Goal: Task Accomplishment & Management: Complete application form

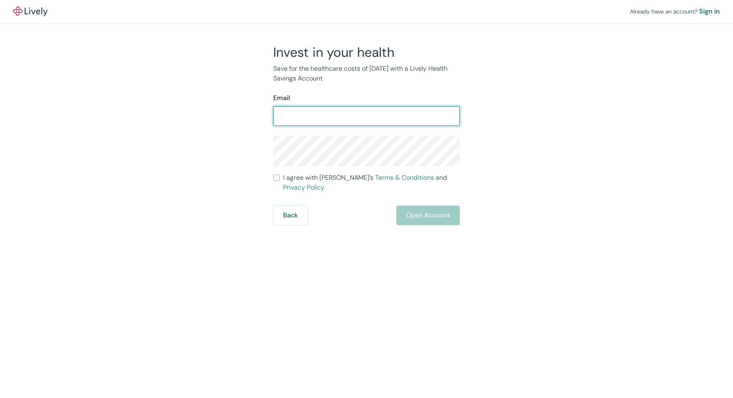
click at [365, 110] on input "Email" at bounding box center [366, 116] width 186 height 16
type input "[EMAIL_ADDRESS][DOMAIN_NAME]"
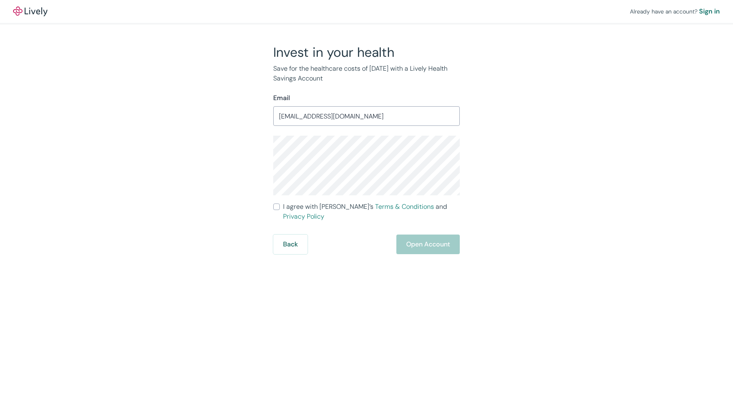
click at [281, 208] on label "I agree with Lively’s Terms & Conditions and Privacy Policy" at bounding box center [366, 212] width 186 height 20
click at [280, 208] on input "I agree with Lively’s Terms & Conditions and Privacy Policy" at bounding box center [276, 207] width 7 height 7
checkbox input "true"
click at [419, 238] on button "Open Account" at bounding box center [427, 245] width 63 height 20
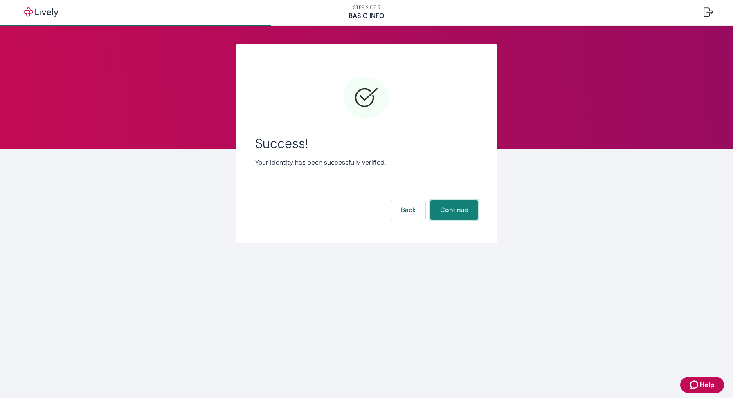
click at [459, 211] on button "Continue" at bounding box center [453, 210] width 47 height 20
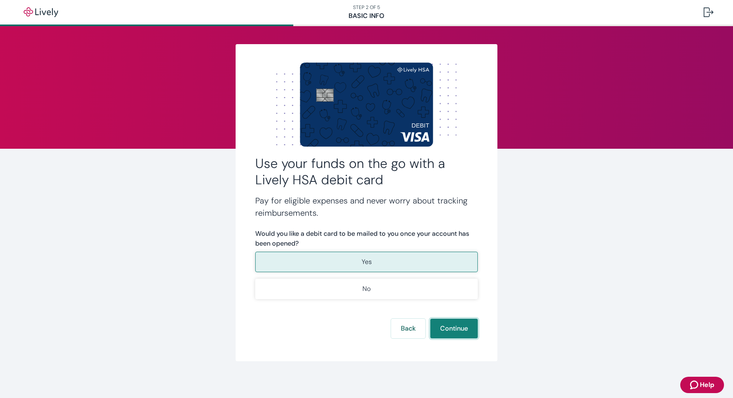
click at [459, 332] on button "Continue" at bounding box center [453, 329] width 47 height 20
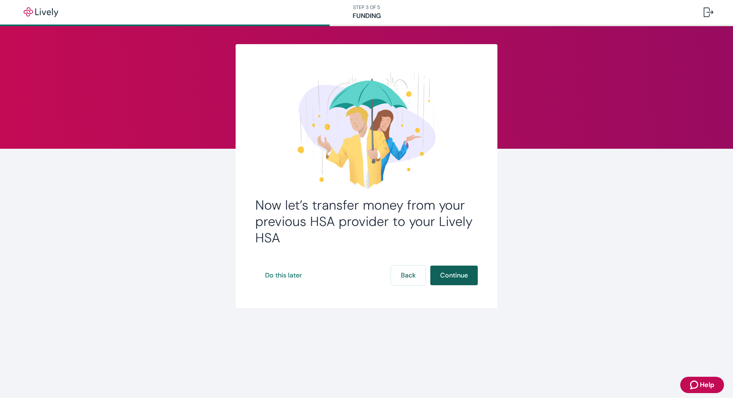
click at [458, 276] on button "Continue" at bounding box center [453, 276] width 47 height 20
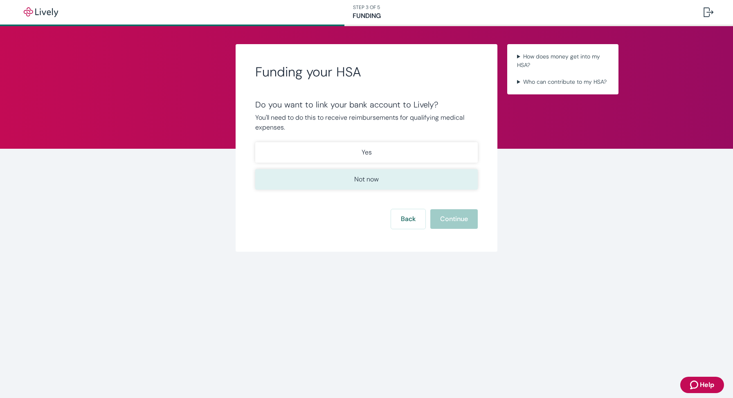
click at [375, 180] on p "Not now" at bounding box center [366, 180] width 25 height 10
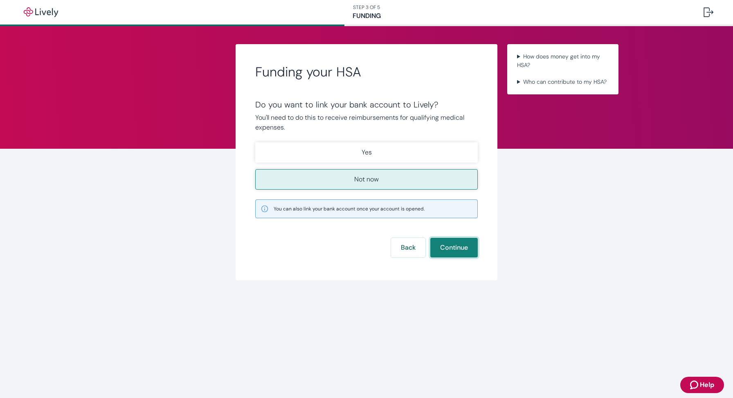
click at [460, 250] on button "Continue" at bounding box center [453, 248] width 47 height 20
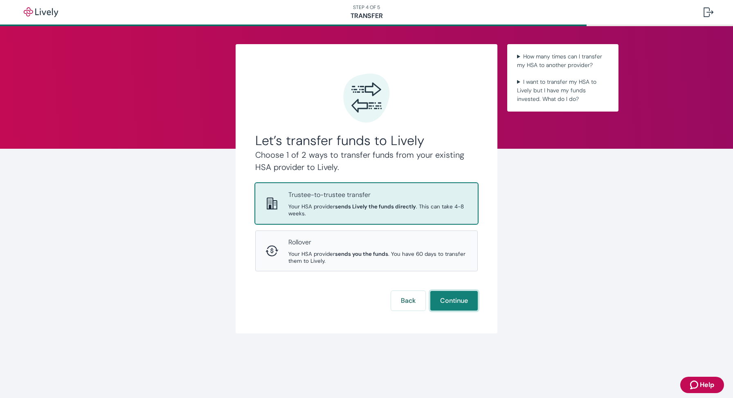
click at [457, 300] on button "Continue" at bounding box center [453, 301] width 47 height 20
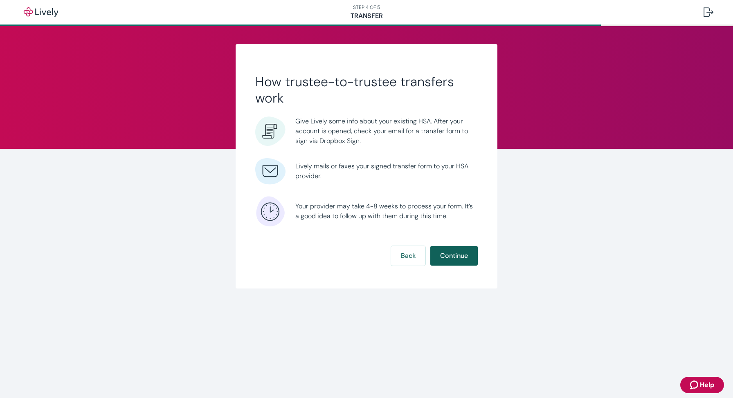
click at [460, 255] on button "Continue" at bounding box center [453, 256] width 47 height 20
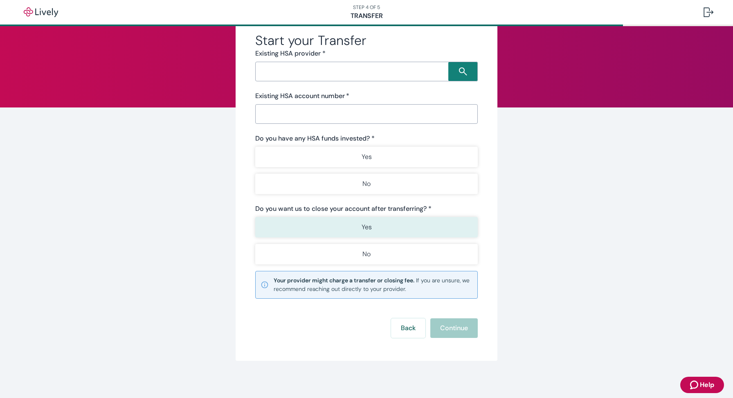
scroll to position [43, 0]
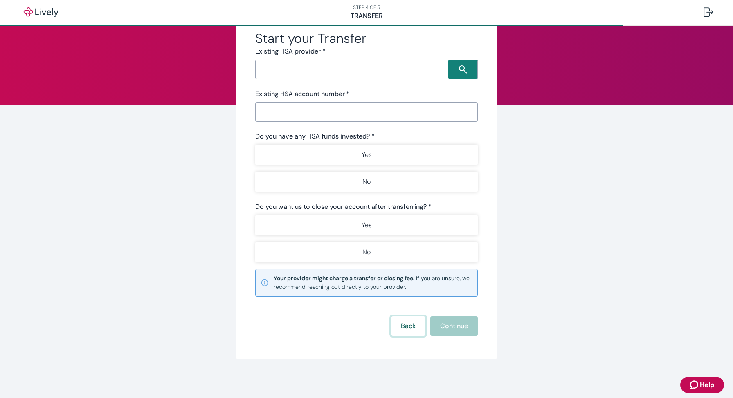
click at [410, 327] on button "Back" at bounding box center [408, 326] width 34 height 20
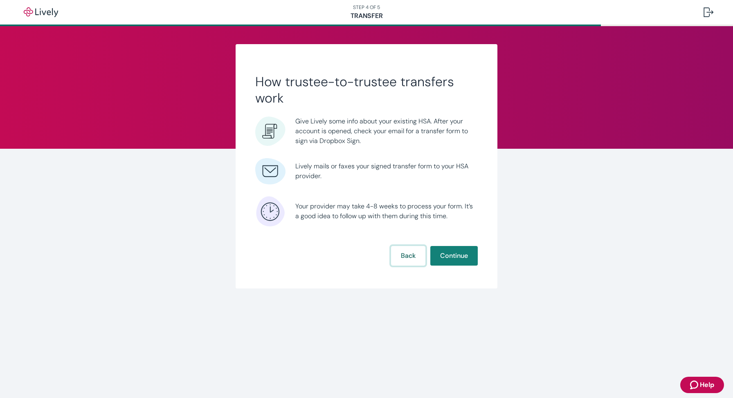
click at [406, 258] on button "Back" at bounding box center [408, 256] width 34 height 20
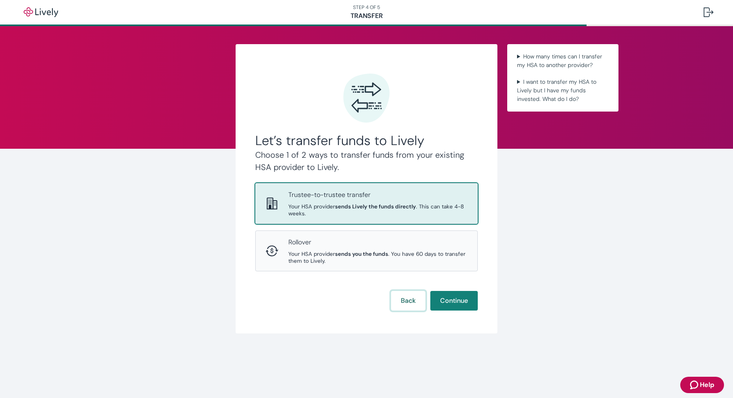
click at [408, 301] on button "Back" at bounding box center [408, 301] width 34 height 20
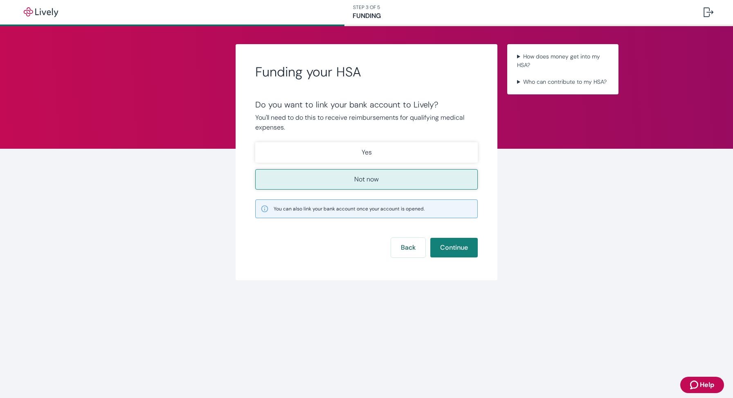
click at [389, 179] on button "Not now" at bounding box center [366, 179] width 222 height 20
click at [456, 253] on button "Continue" at bounding box center [453, 248] width 47 height 20
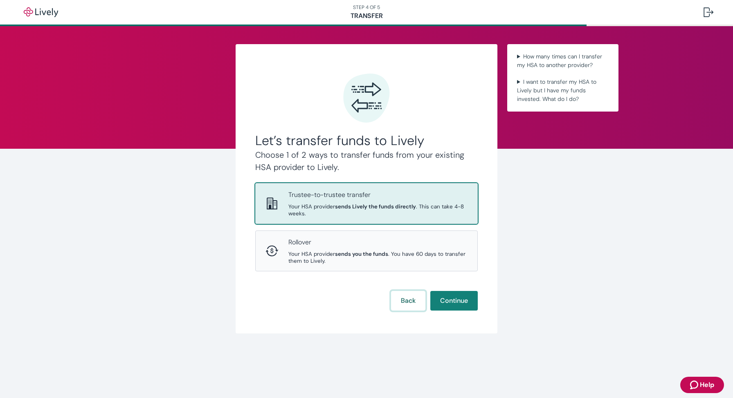
click at [410, 305] on button "Back" at bounding box center [408, 301] width 34 height 20
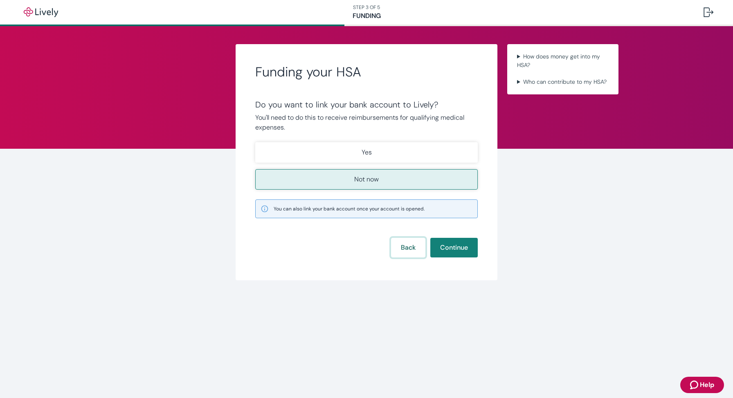
click at [409, 244] on button "Back" at bounding box center [408, 248] width 34 height 20
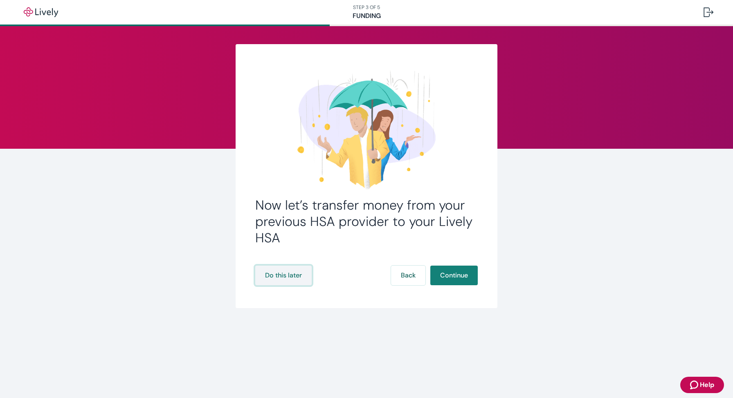
click at [278, 277] on button "Do this later" at bounding box center [283, 276] width 56 height 20
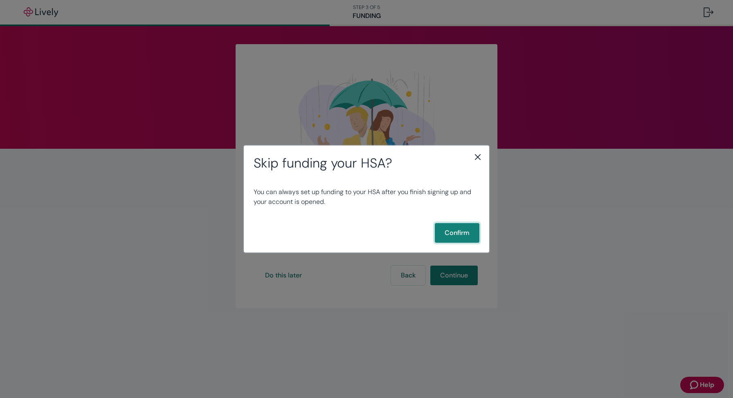
click at [459, 233] on button "Confirm" at bounding box center [457, 233] width 45 height 20
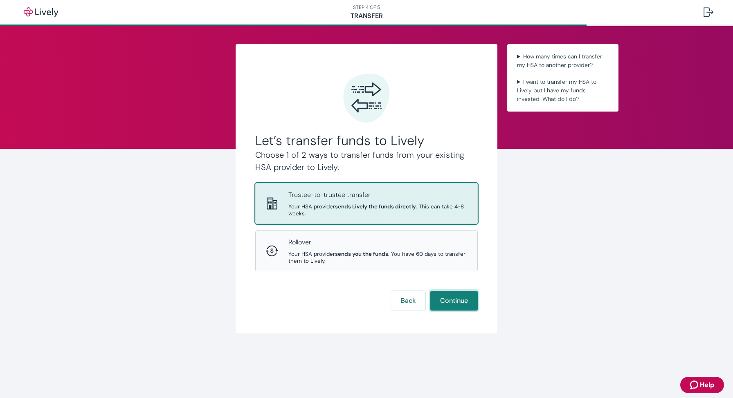
click at [463, 301] on button "Continue" at bounding box center [453, 301] width 47 height 20
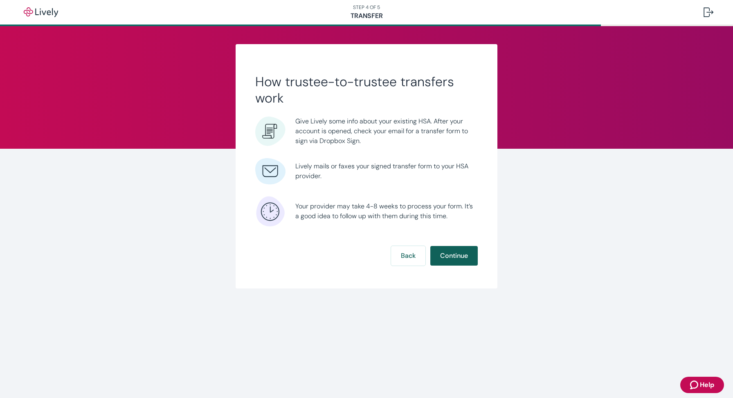
click at [455, 260] on button "Continue" at bounding box center [453, 256] width 47 height 20
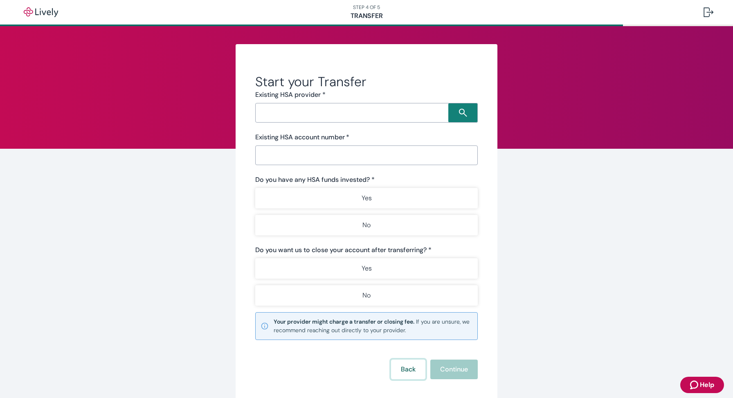
click at [405, 367] on button "Back" at bounding box center [408, 370] width 34 height 20
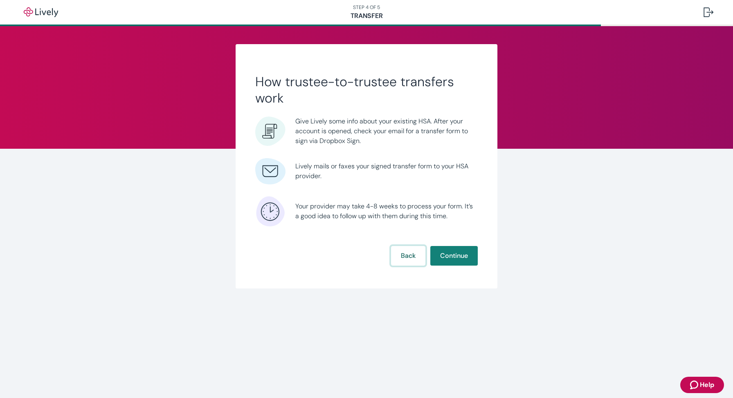
click at [410, 264] on button "Back" at bounding box center [408, 256] width 34 height 20
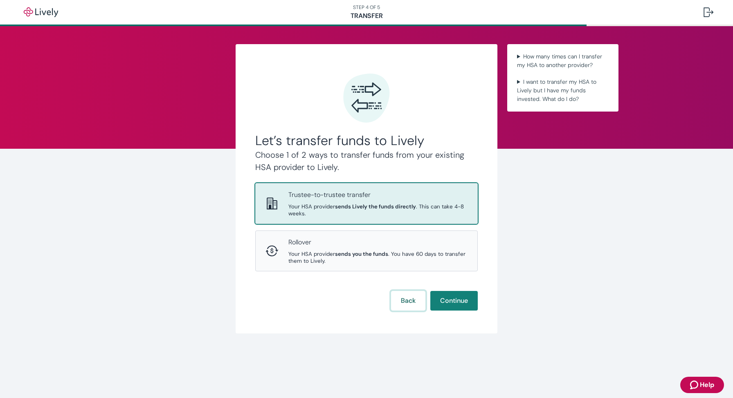
click at [400, 300] on button "Back" at bounding box center [408, 301] width 34 height 20
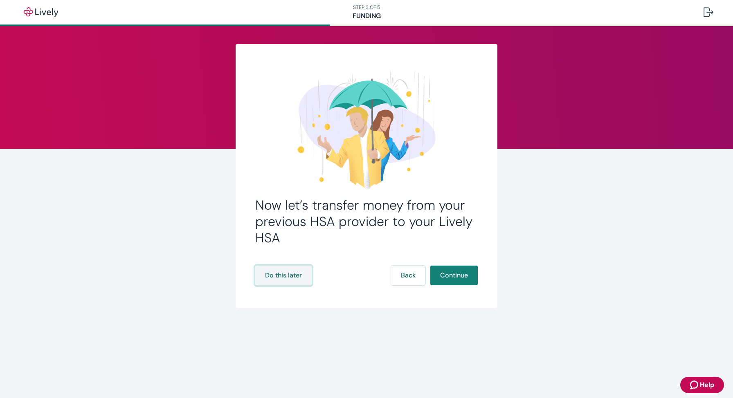
click at [273, 278] on button "Do this later" at bounding box center [283, 276] width 56 height 20
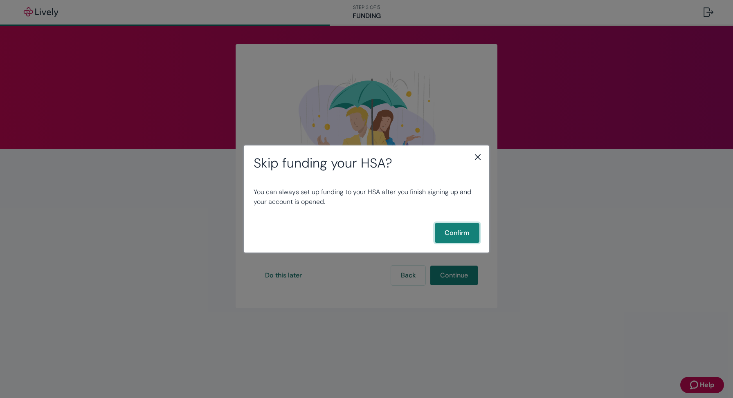
click at [450, 238] on button "Confirm" at bounding box center [457, 233] width 45 height 20
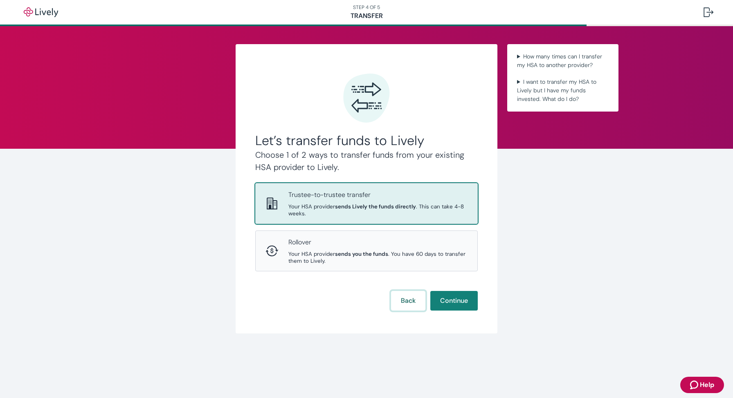
click at [403, 305] on button "Back" at bounding box center [408, 301] width 34 height 20
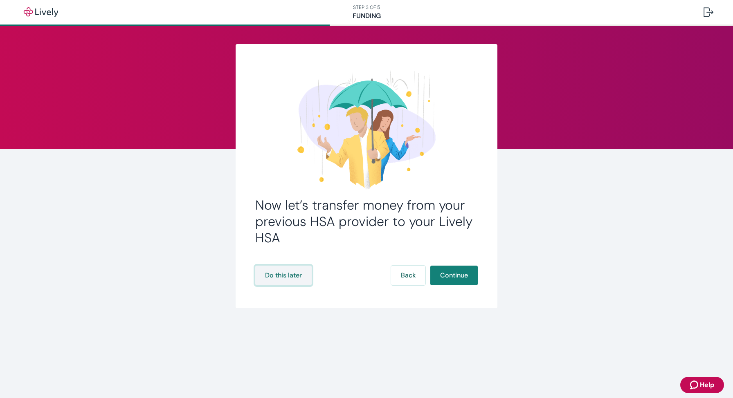
click at [294, 279] on button "Do this later" at bounding box center [283, 276] width 56 height 20
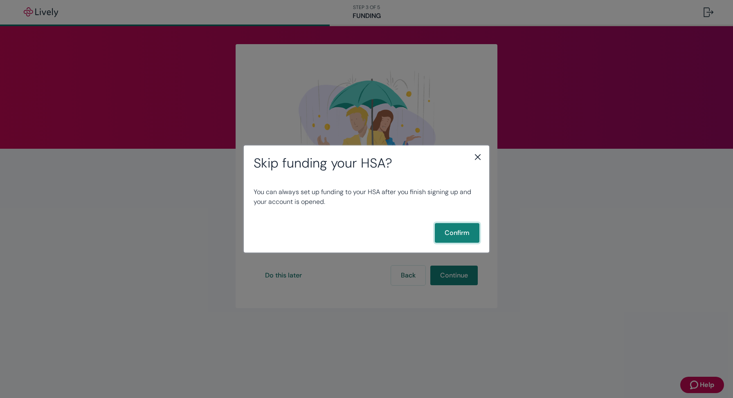
click at [452, 235] on button "Confirm" at bounding box center [457, 233] width 45 height 20
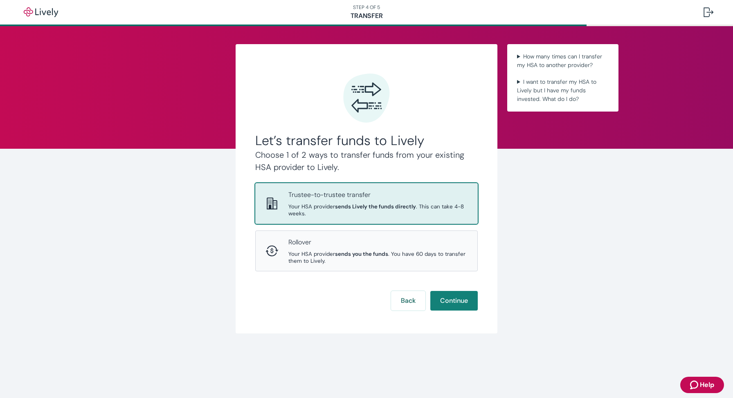
click at [289, 190] on p "Trustee-to-trustee transfer" at bounding box center [377, 195] width 179 height 10
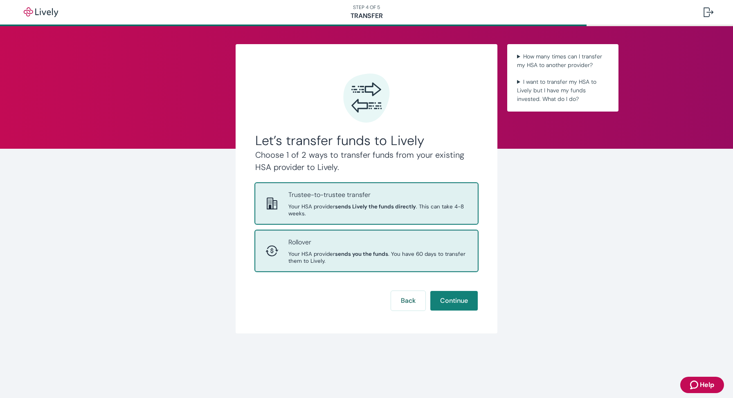
click at [285, 237] on div "Rollover Your HSA provider sends you the funds . You have 60 days to transfer t…" at bounding box center [366, 251] width 222 height 40
click at [320, 195] on p "Trustee-to-trustee transfer" at bounding box center [377, 195] width 179 height 10
click at [291, 269] on div "Rollover Your HSA provider sends you the funds . You have 60 days to transfer t…" at bounding box center [366, 251] width 222 height 40
click at [349, 255] on strong "sends you the funds" at bounding box center [361, 254] width 53 height 7
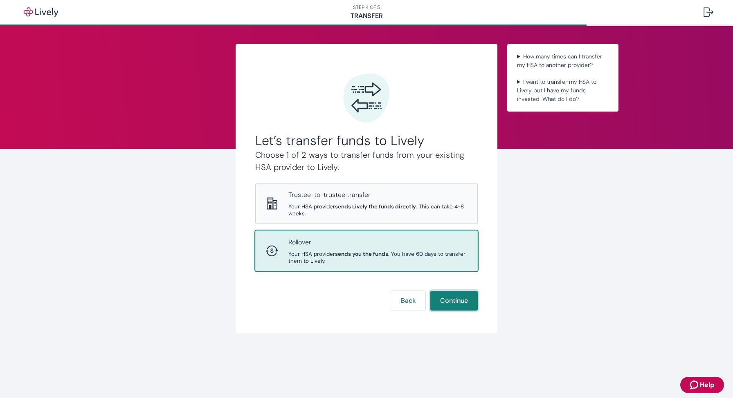
click at [460, 304] on button "Continue" at bounding box center [453, 301] width 47 height 20
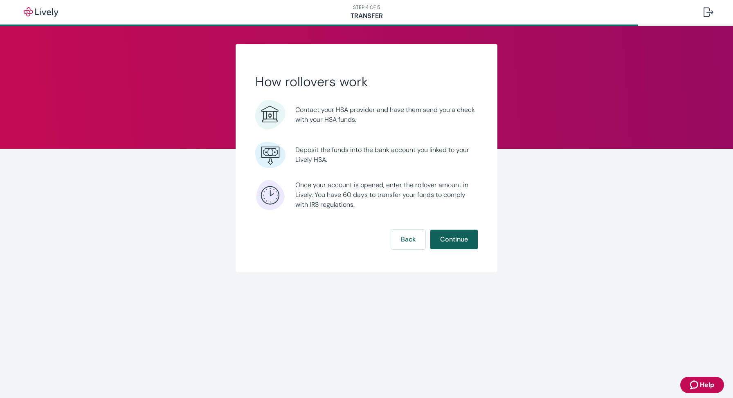
click at [468, 238] on button "Continue" at bounding box center [453, 240] width 47 height 20
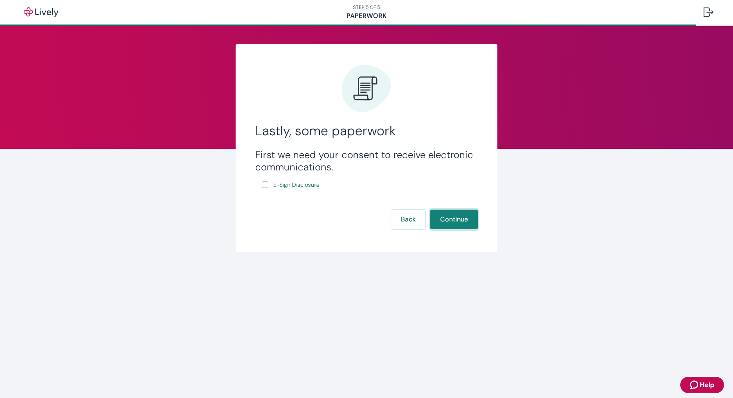
click at [466, 223] on button "Continue" at bounding box center [453, 220] width 47 height 20
click at [272, 185] on link "E-Sign Disclosure" at bounding box center [295, 185] width 49 height 10
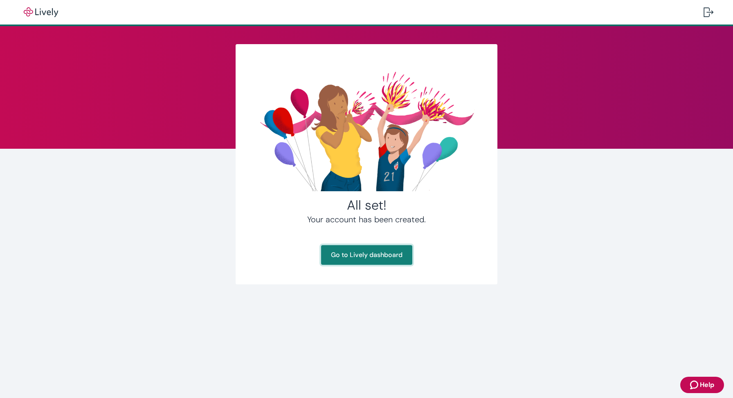
click at [380, 254] on link "Go to Lively dashboard" at bounding box center [366, 255] width 91 height 20
